Goal: Transaction & Acquisition: Purchase product/service

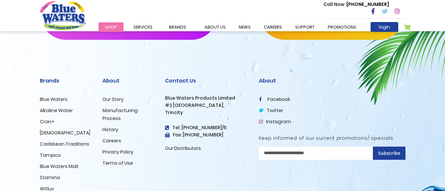
scroll to position [1144, 0]
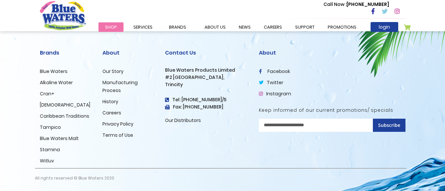
click at [112, 27] on span "Shop" at bounding box center [111, 27] width 12 height 6
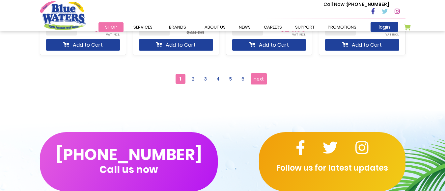
scroll to position [725, 0]
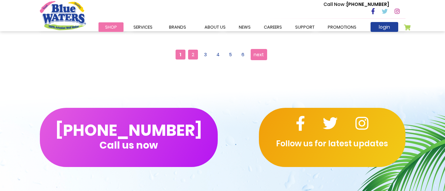
click at [192, 52] on span "2" at bounding box center [193, 55] width 10 height 10
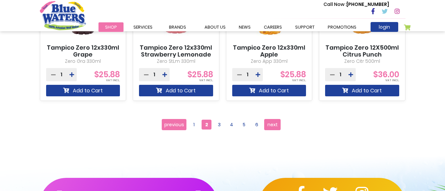
scroll to position [659, 0]
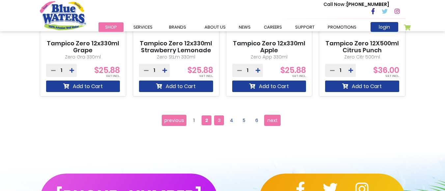
click at [217, 121] on span "3" at bounding box center [219, 121] width 10 height 10
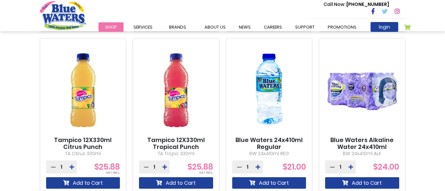
scroll to position [626, 0]
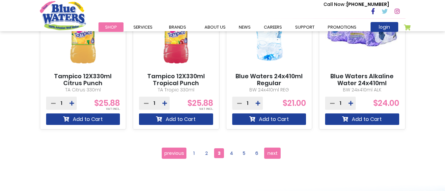
click at [274, 76] on link "Blue Waters 24x410ml Regular" at bounding box center [269, 80] width 74 height 14
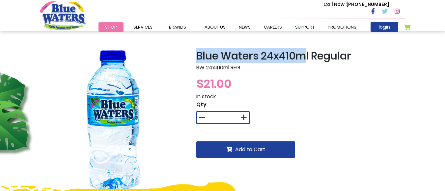
drag, startPoint x: 198, startPoint y: 55, endPoint x: 307, endPoint y: 57, distance: 109.7
click at [307, 57] on h2 "Blue Waters 24x410ml Regular" at bounding box center [300, 56] width 209 height 13
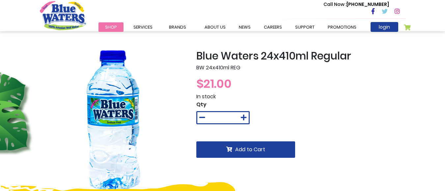
click at [342, 89] on div "$21.00" at bounding box center [300, 84] width 209 height 18
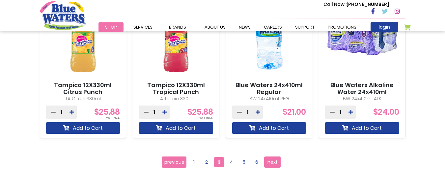
scroll to position [607, 0]
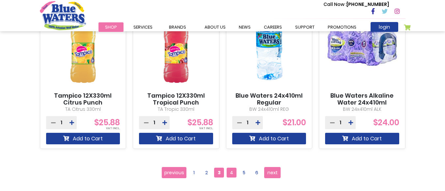
click at [233, 174] on span "4" at bounding box center [232, 173] width 10 height 10
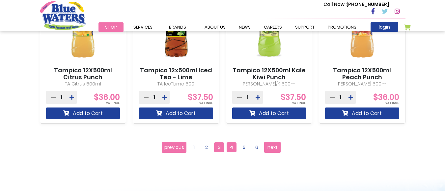
scroll to position [626, 0]
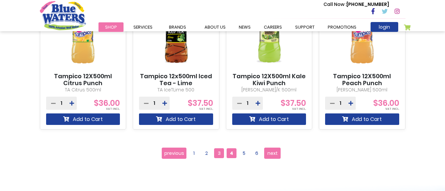
click at [220, 154] on span "3" at bounding box center [219, 154] width 10 height 10
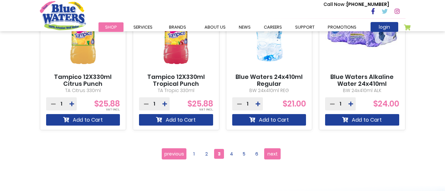
scroll to position [626, 0]
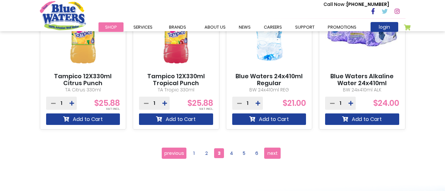
click at [259, 78] on link "Blue Waters 24x410ml Regular" at bounding box center [269, 80] width 74 height 14
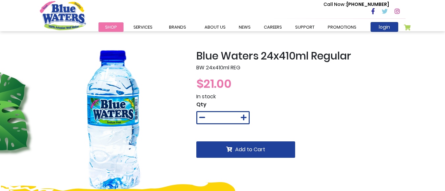
click at [196, 57] on h2 "Blue Waters 24x410ml Regular" at bounding box center [300, 56] width 209 height 13
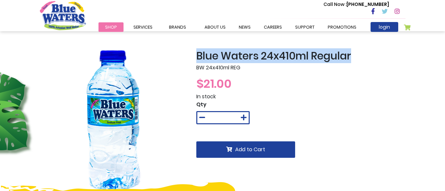
drag, startPoint x: 198, startPoint y: 57, endPoint x: 354, endPoint y: 58, distance: 155.2
click at [354, 58] on h2 "Blue Waters 24x410ml Regular" at bounding box center [300, 56] width 209 height 13
copy h2 "Blue Waters 24x410ml Regular"
